Goal: Check status: Check status

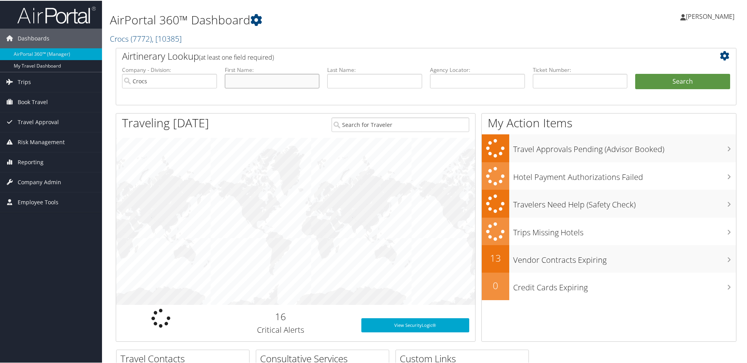
click at [262, 85] on input "text" at bounding box center [272, 80] width 95 height 15
click at [366, 75] on input "text" at bounding box center [374, 80] width 95 height 15
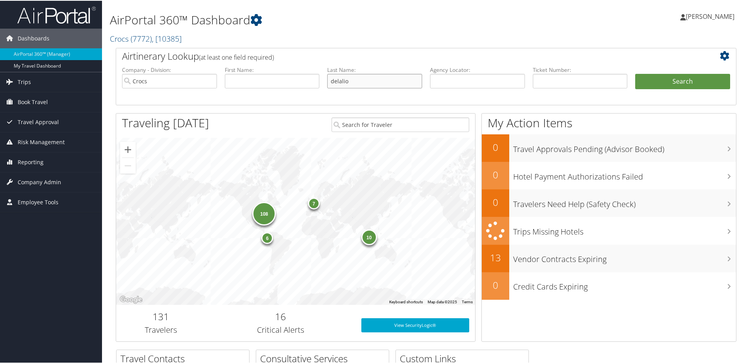
type input "delalio"
click at [635, 73] on button "Search" at bounding box center [682, 81] width 95 height 16
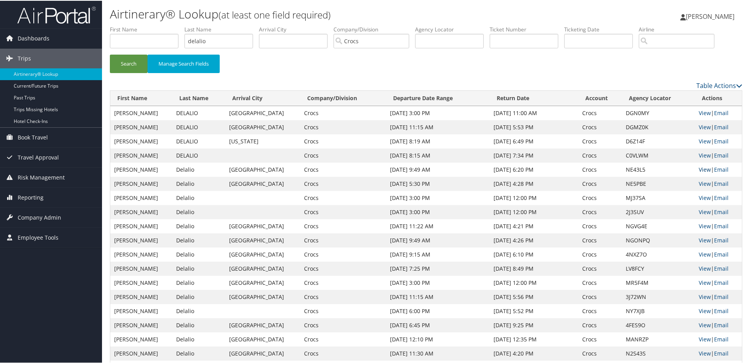
click at [699, 167] on link "View" at bounding box center [705, 168] width 12 height 7
click at [699, 156] on link "View" at bounding box center [705, 154] width 12 height 7
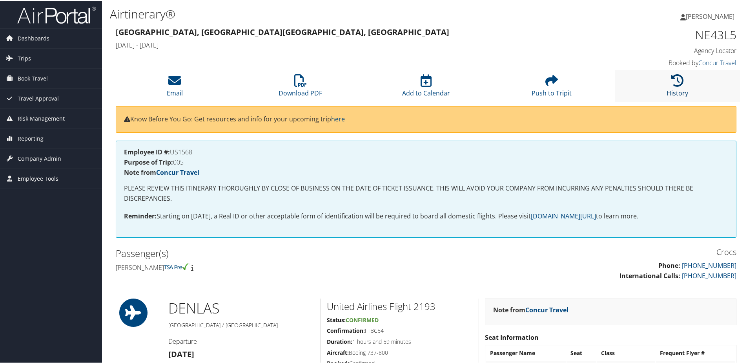
click at [678, 78] on icon at bounding box center [677, 79] width 13 height 13
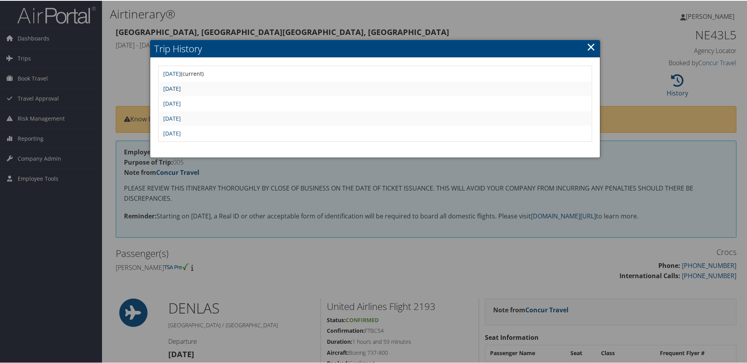
click at [181, 88] on link "Mon Feb 12 16:06:25 MST 2024" at bounding box center [172, 87] width 18 height 7
